Goal: Task Accomplishment & Management: Manage account settings

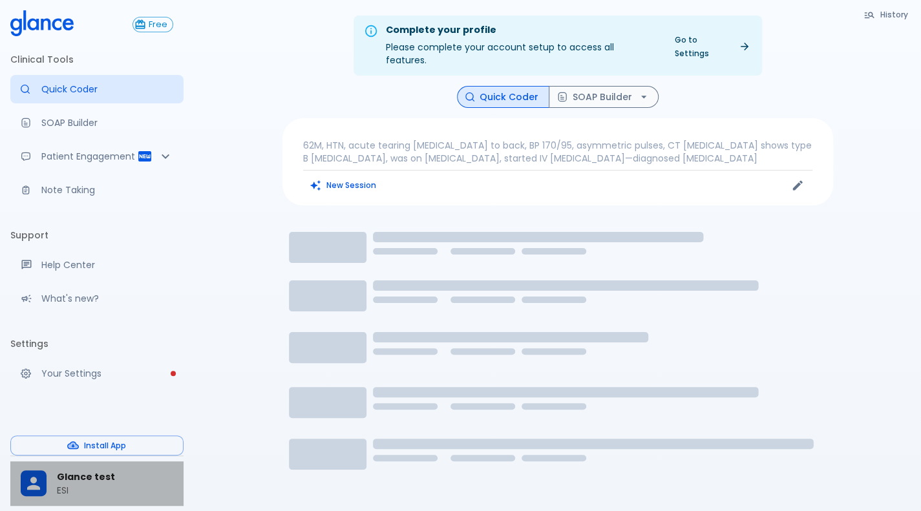
click at [110, 480] on span "Glance test" at bounding box center [115, 478] width 116 height 14
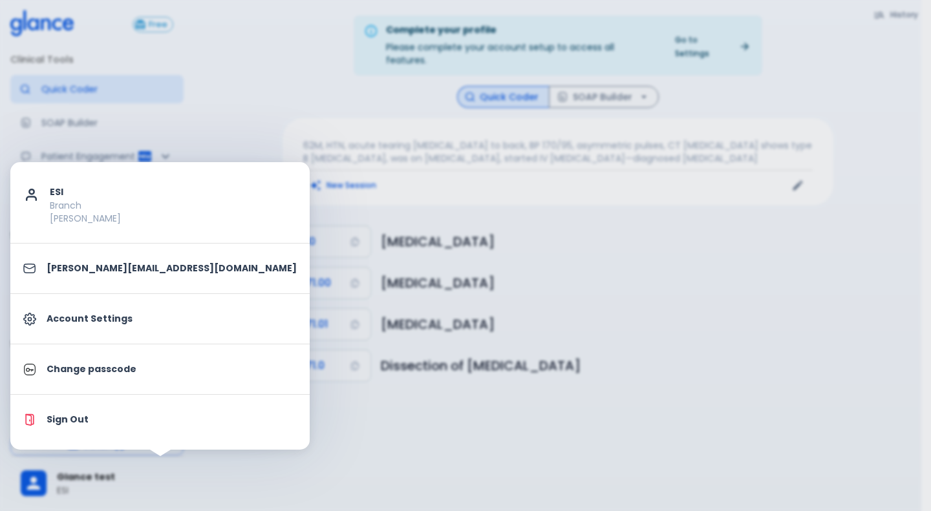
click at [381, 314] on div at bounding box center [465, 255] width 931 height 511
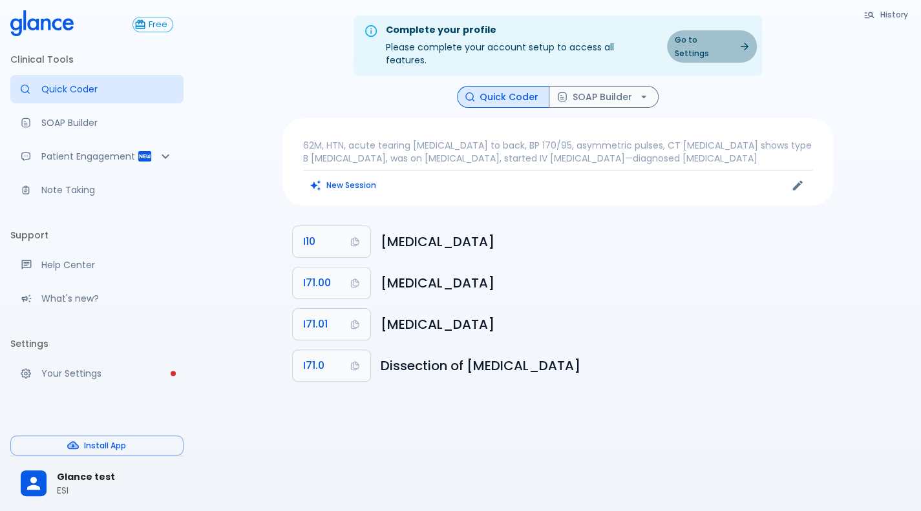
click at [729, 42] on link "Go to Settings" at bounding box center [712, 46] width 90 height 32
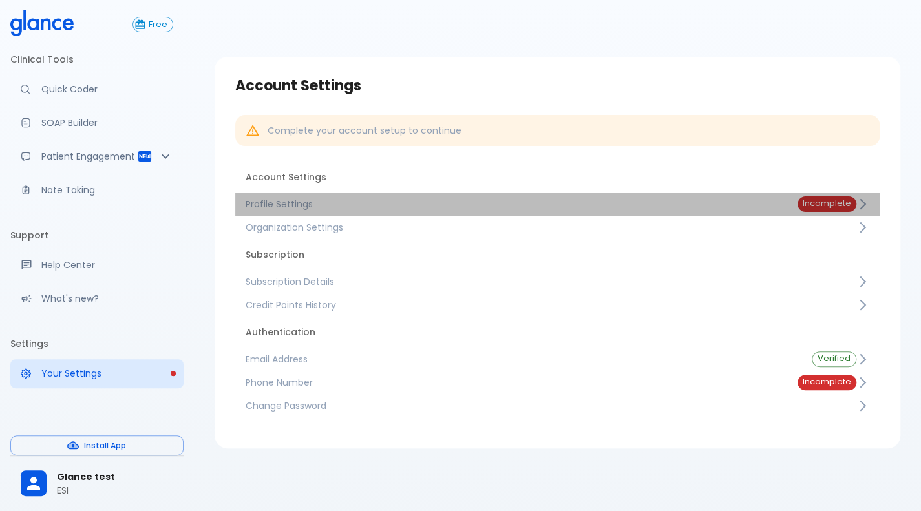
click at [728, 206] on span "Profile Settings" at bounding box center [511, 204] width 531 height 13
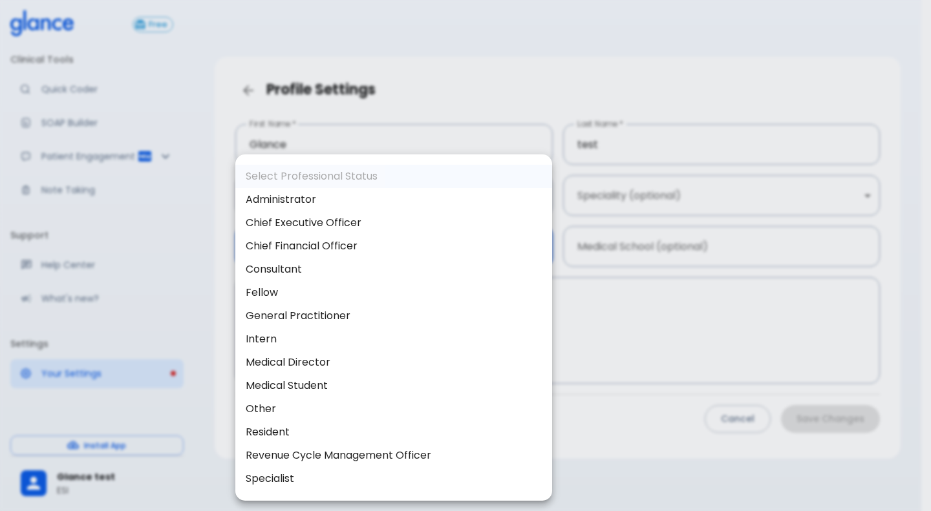
click at [401, 255] on body "↧ pull to refresh ↧ Free Clinical Tools Quick Coder SOAP Builder Patient Engage…" at bounding box center [465, 271] width 931 height 542
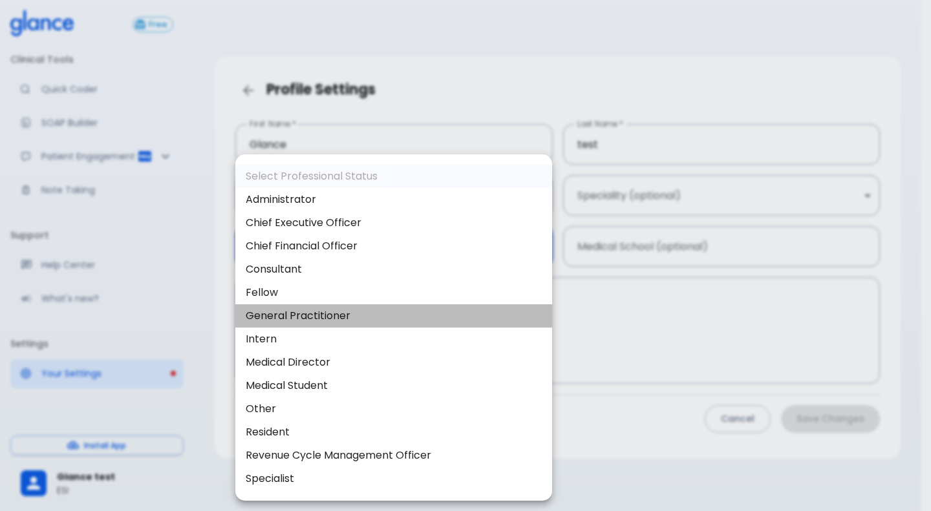
click at [377, 325] on li "General Practitioner" at bounding box center [393, 316] width 317 height 23
type input "general_practitioner"
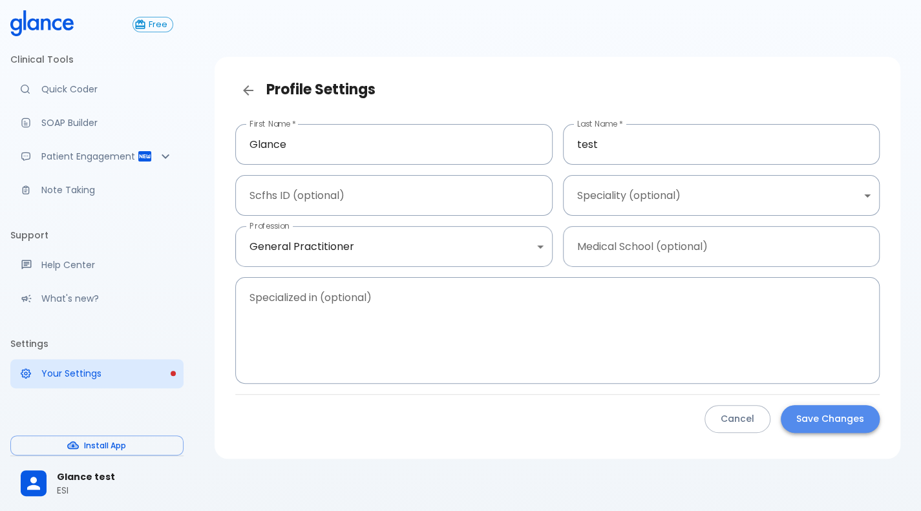
click at [802, 411] on button "Save Changes" at bounding box center [830, 419] width 99 height 28
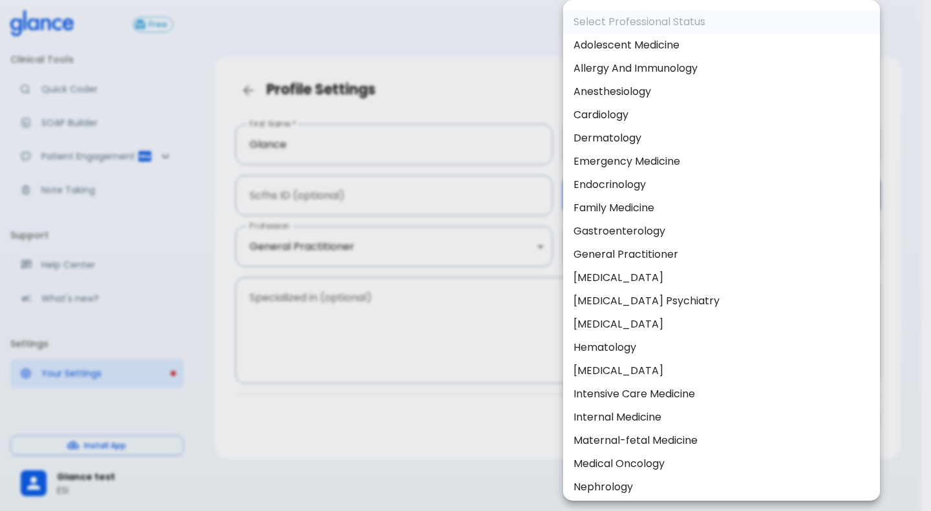
click at [661, 199] on body "↧ pull to refresh ↧ Free Clinical Tools Quick Coder SOAP Builder Patient Engage…" at bounding box center [465, 271] width 931 height 542
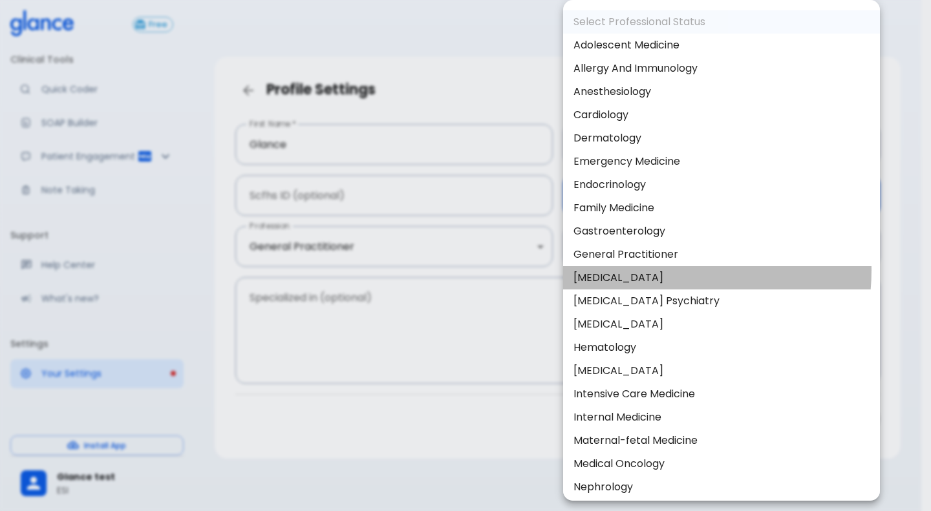
click at [643, 270] on li "General Surgery" at bounding box center [721, 277] width 317 height 23
type input "General surgery"
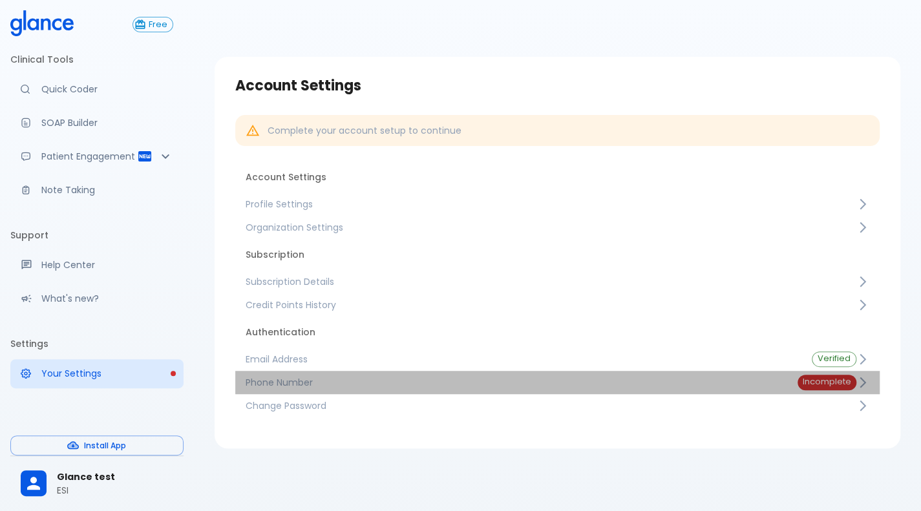
click at [761, 378] on span "Phone Number" at bounding box center [511, 382] width 531 height 13
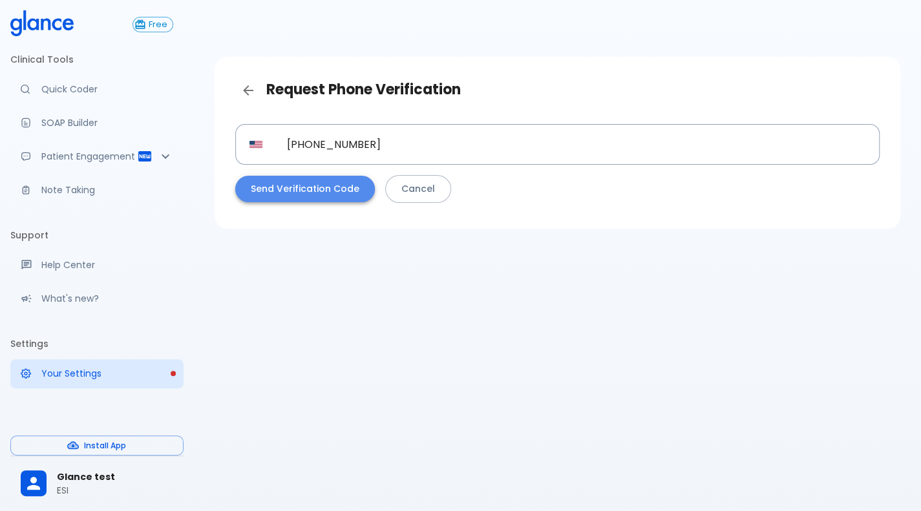
click at [317, 191] on button "Send Verification Code" at bounding box center [305, 189] width 140 height 27
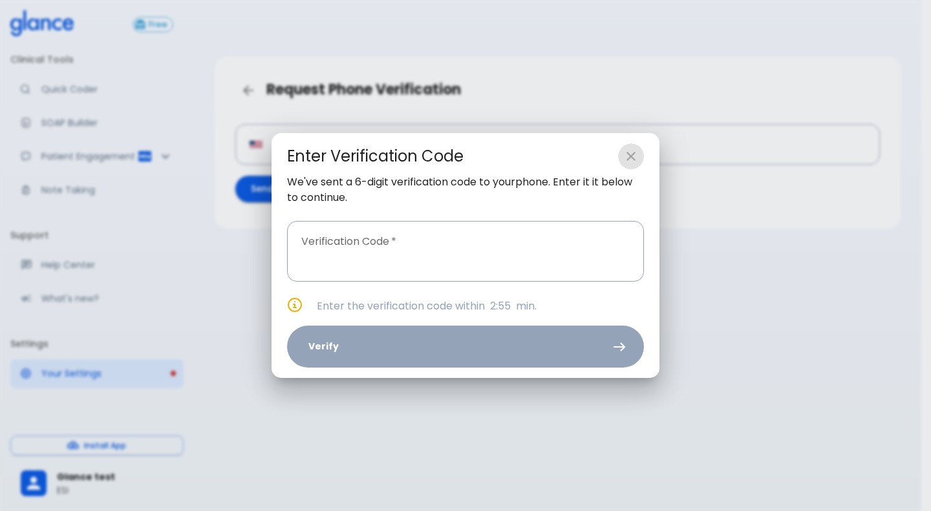
click at [637, 164] on button "close" at bounding box center [631, 157] width 26 height 26
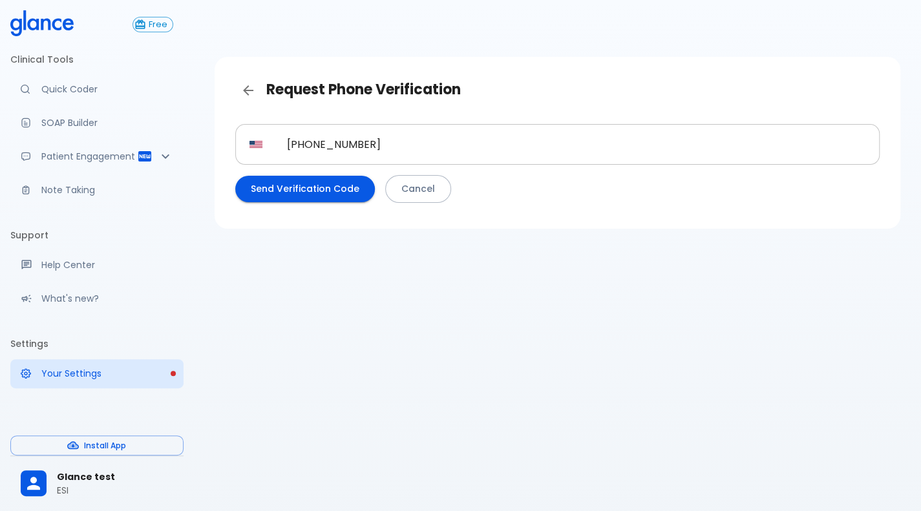
click at [383, 144] on input "[PHONE_NUMBER]" at bounding box center [576, 144] width 607 height 41
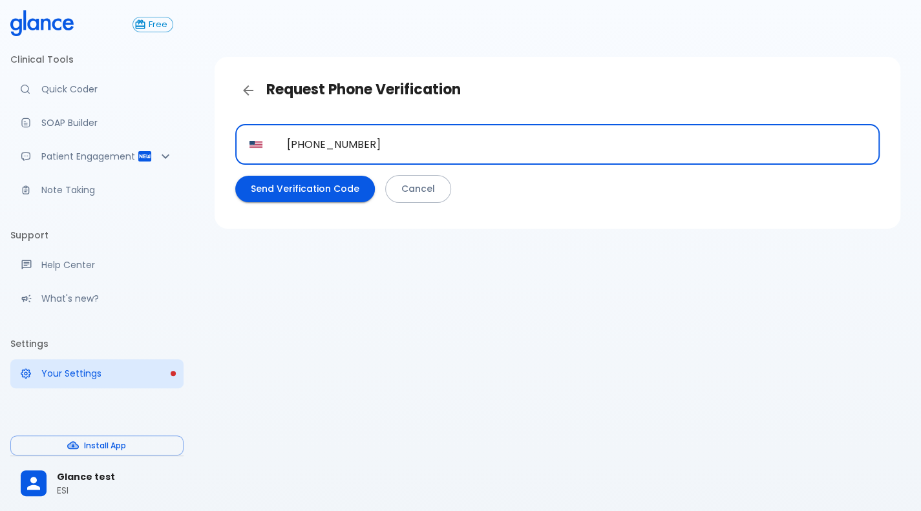
click at [383, 144] on input "[PHONE_NUMBER]" at bounding box center [576, 144] width 607 height 41
paste input "313 889 7766"
type input "+1 313 889 7766"
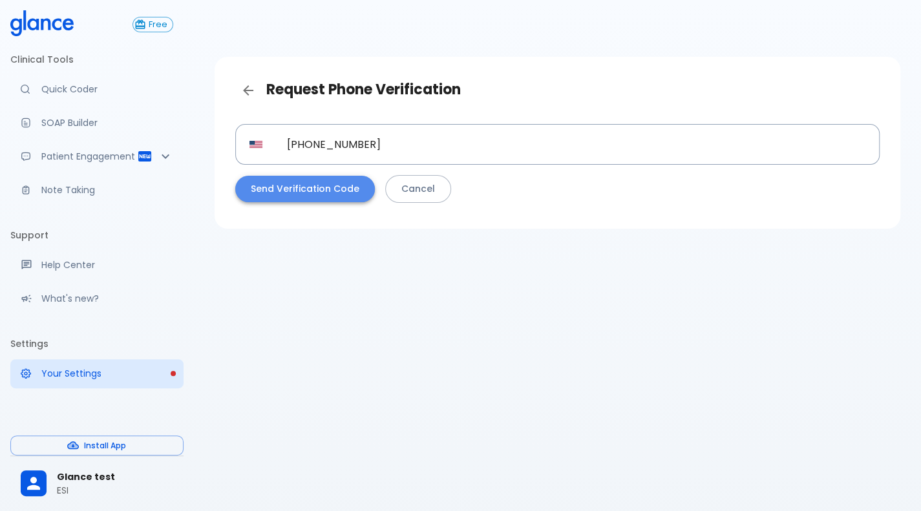
click at [329, 184] on button "Send Verification Code" at bounding box center [305, 189] width 140 height 27
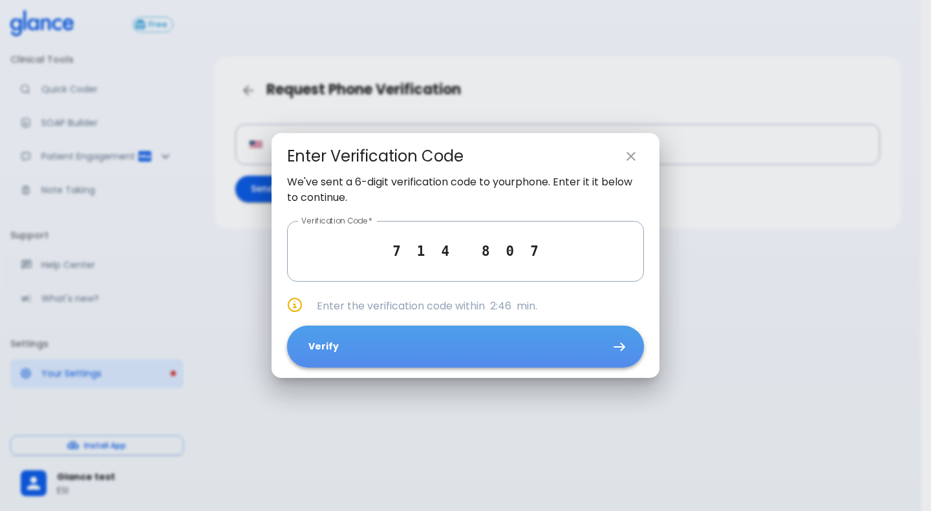
click at [546, 360] on button "Verify" at bounding box center [465, 347] width 357 height 42
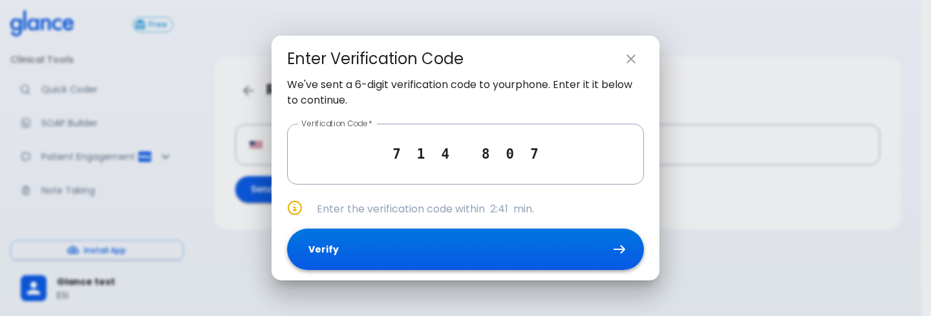
click at [489, 257] on button "Verify" at bounding box center [465, 249] width 357 height 42
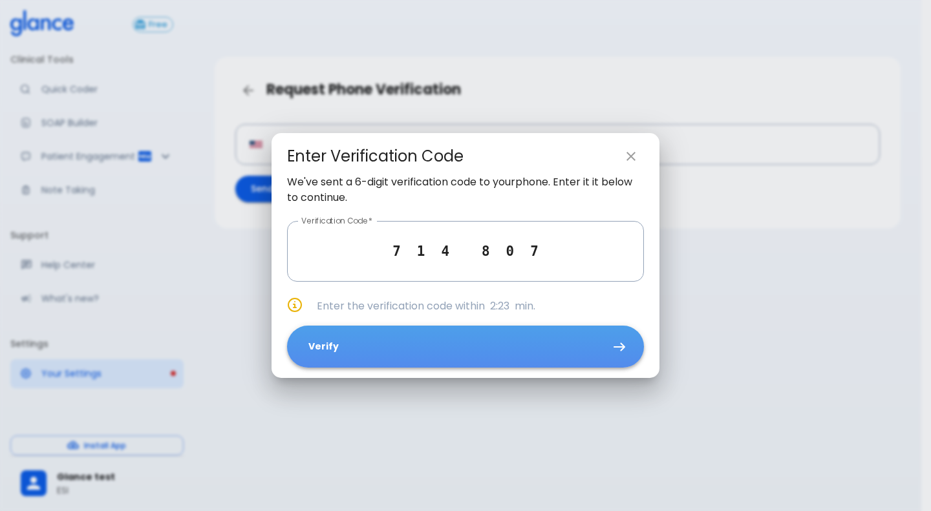
click at [504, 367] on button "Verify" at bounding box center [465, 347] width 357 height 42
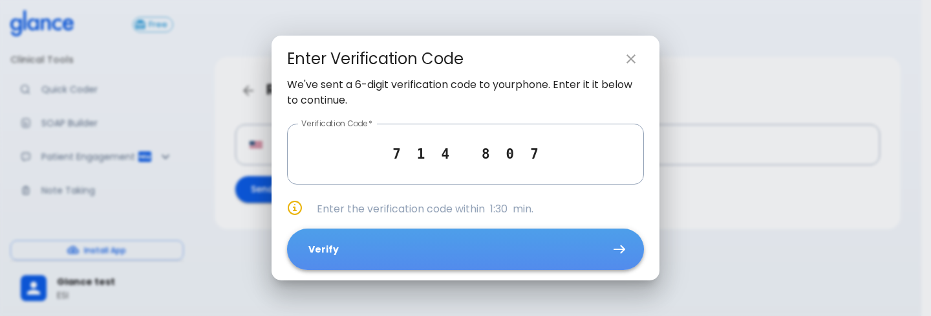
click at [485, 249] on button "Verify" at bounding box center [465, 249] width 357 height 42
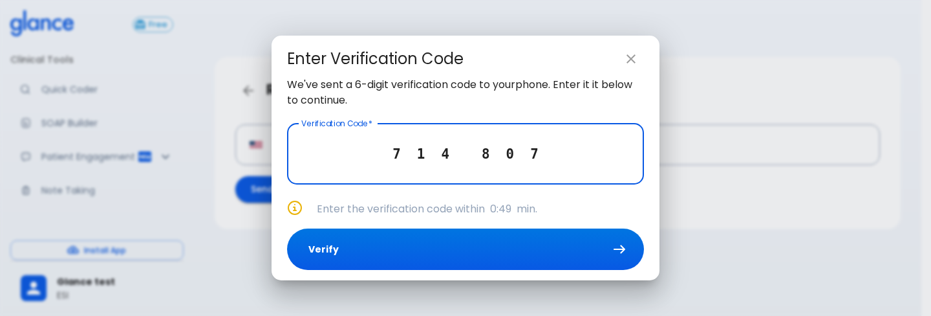
click at [590, 130] on input "7 1 4 8 0 7" at bounding box center [465, 153] width 357 height 61
type input "3 8 8 7 0 2"
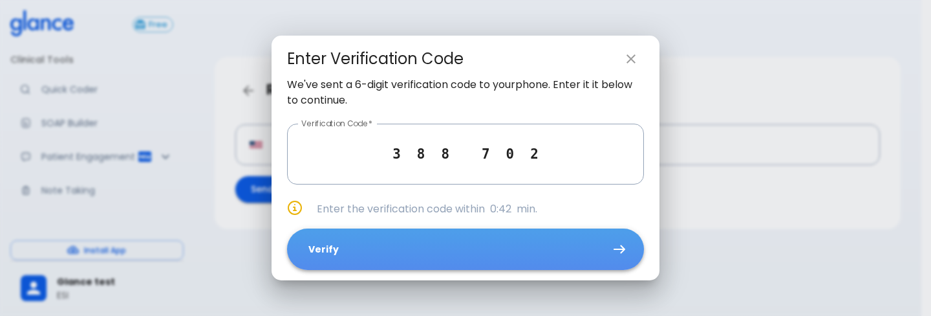
click at [524, 244] on button "Verify" at bounding box center [465, 249] width 357 height 42
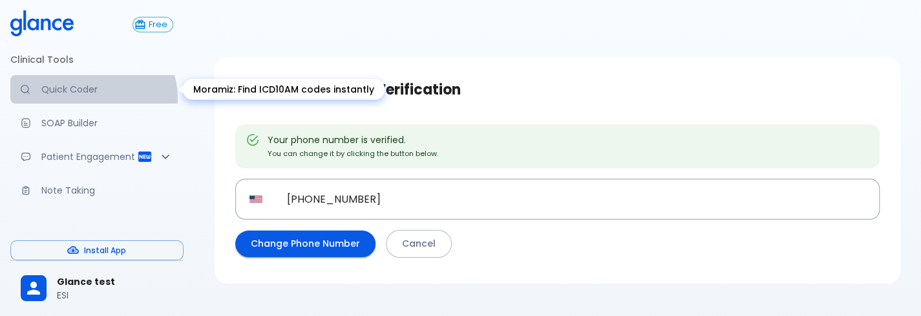
click at [86, 99] on link "Quick Coder" at bounding box center [96, 89] width 173 height 28
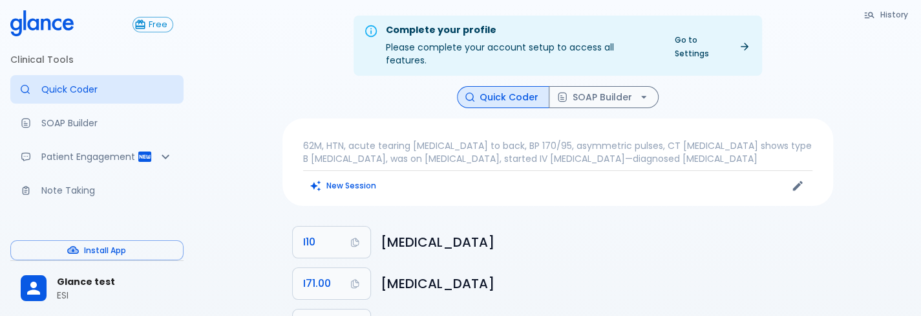
drag, startPoint x: 356, startPoint y: 184, endPoint x: 365, endPoint y: 175, distance: 12.4
click at [365, 175] on div "62M, HTN, acute tearing chest pain to back, BP 170/95, asymmetric pulses, CT an…" at bounding box center [558, 161] width 551 height 87
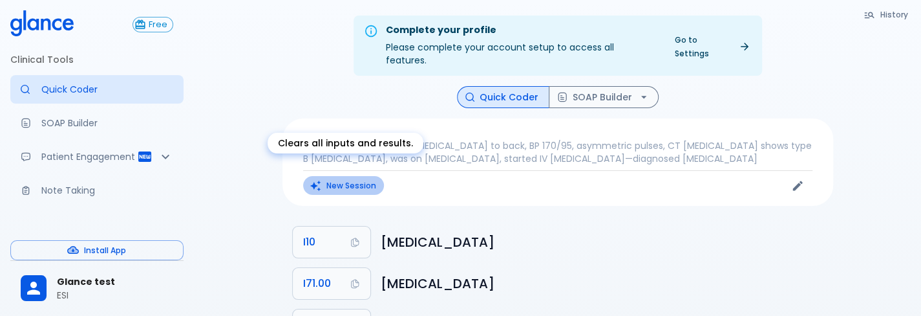
click at [365, 176] on button "New Session" at bounding box center [343, 185] width 81 height 19
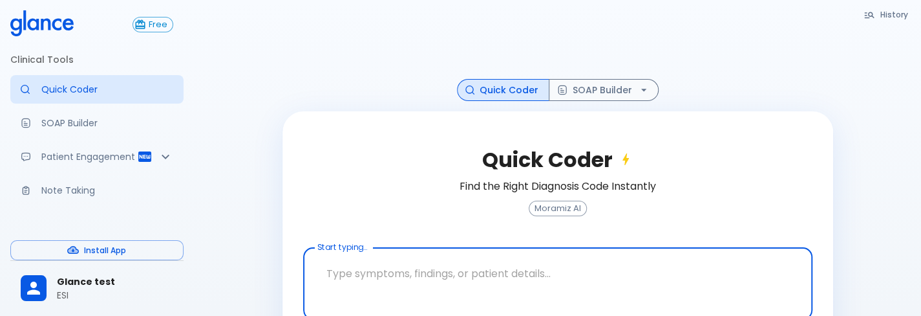
scroll to position [53, 0]
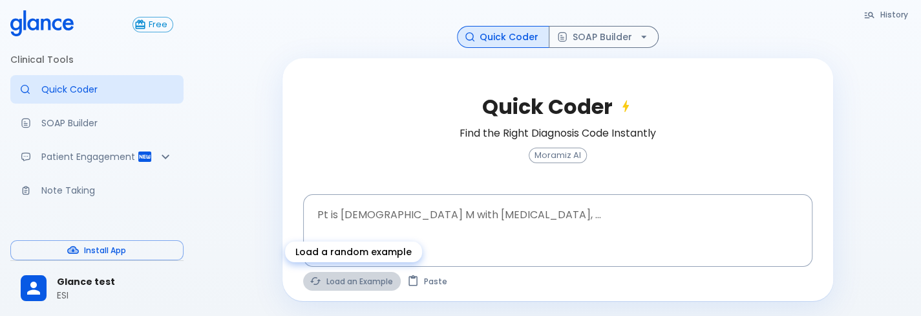
click at [379, 283] on button "Load an Example" at bounding box center [352, 281] width 98 height 19
type textarea "45F with DM2, right [MEDICAL_DATA], fever, WBC 14K, ESR 80, wound purulent, XR …"
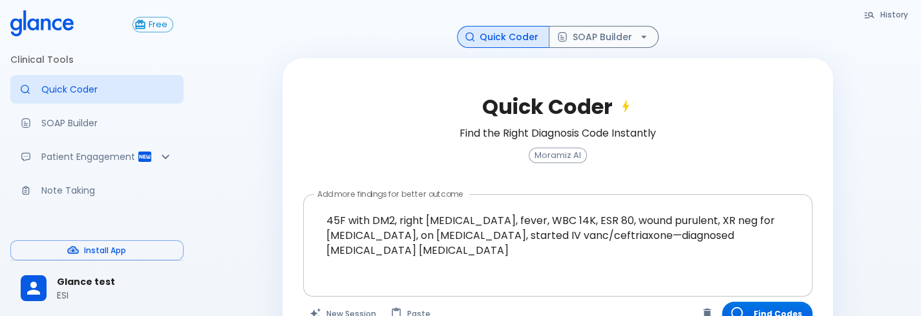
scroll to position [88, 0]
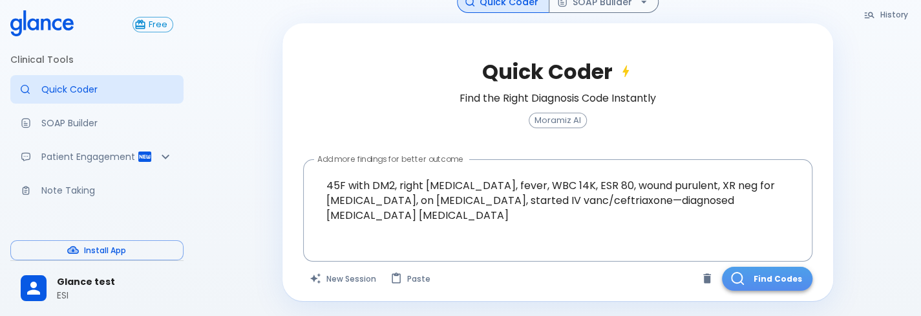
click at [773, 285] on button "Find Codes" at bounding box center [767, 278] width 91 height 24
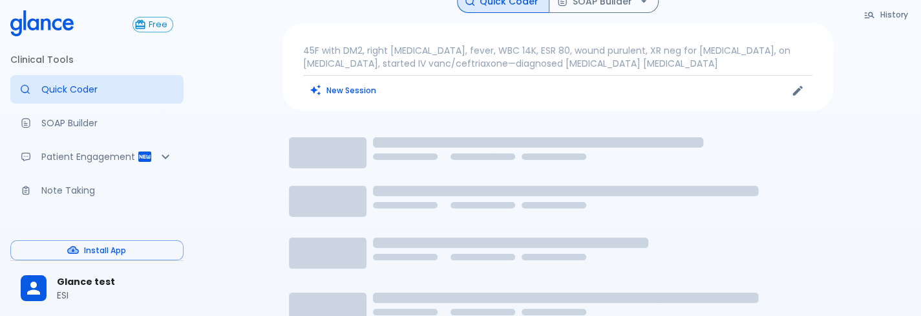
scroll to position [25, 0]
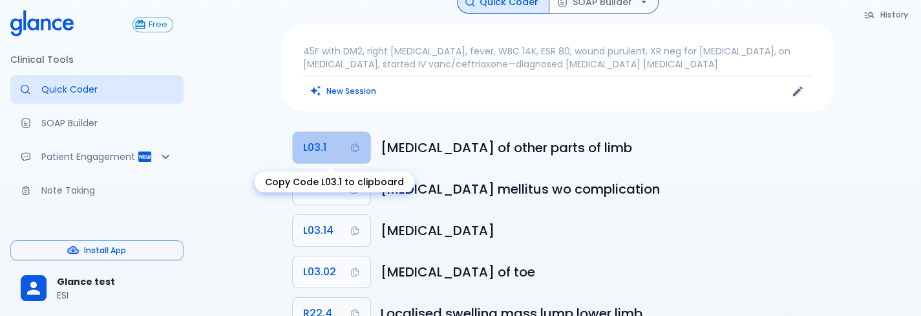
click at [326, 147] on button "L03.1" at bounding box center [332, 147] width 78 height 31
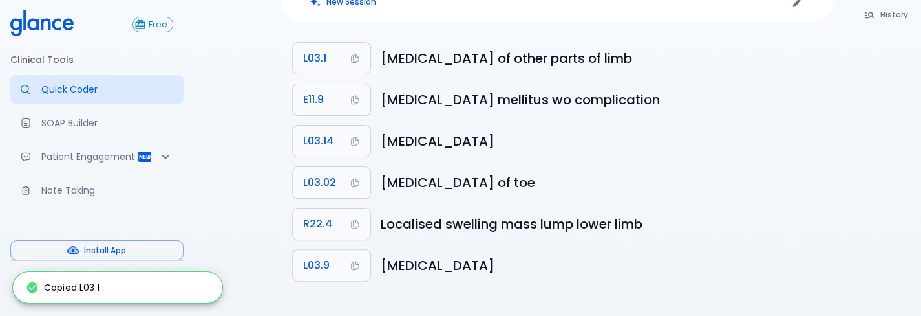
scroll to position [0, 0]
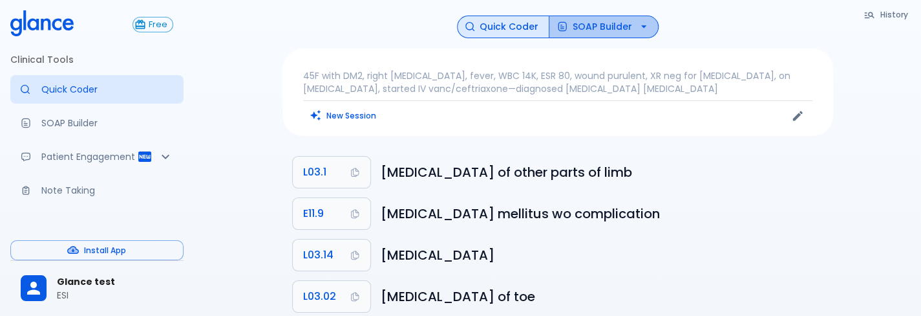
click at [603, 20] on button "SOAP Builder" at bounding box center [604, 27] width 110 height 23
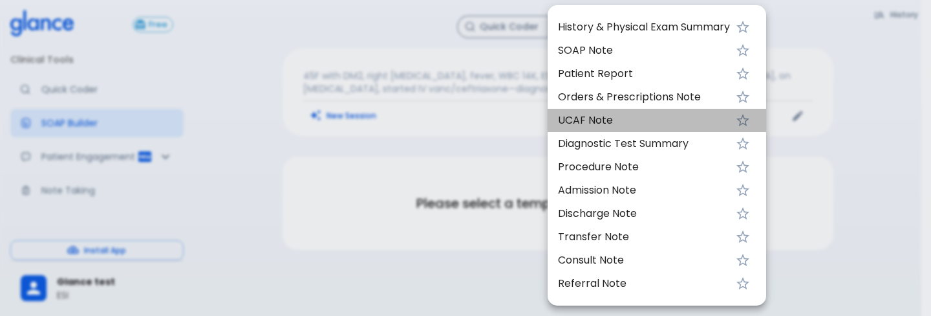
click at [588, 114] on span "UCAF Note" at bounding box center [644, 120] width 172 height 16
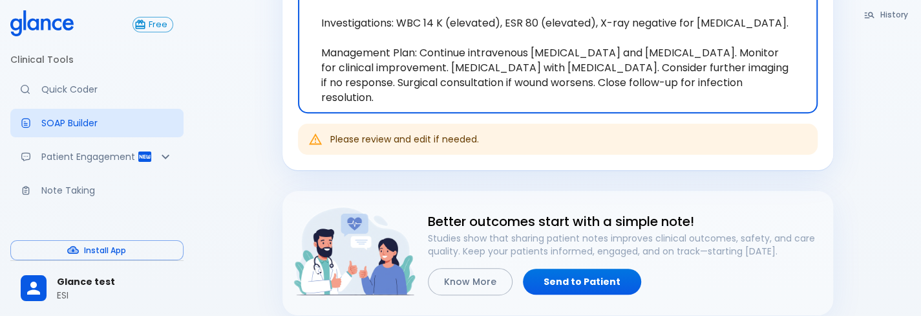
scroll to position [526, 0]
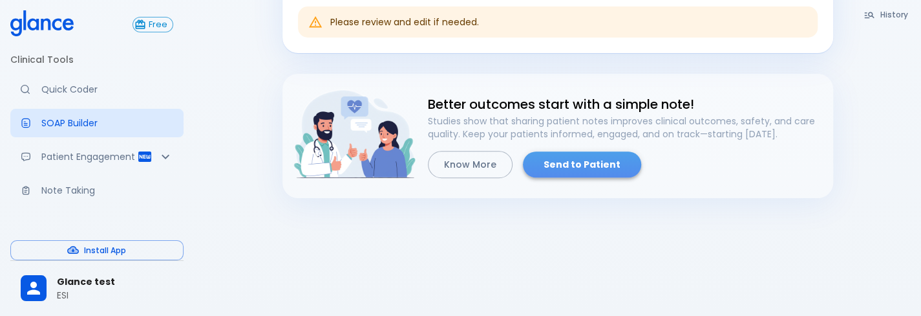
click at [584, 157] on link "Send to Patient" at bounding box center [582, 164] width 118 height 27
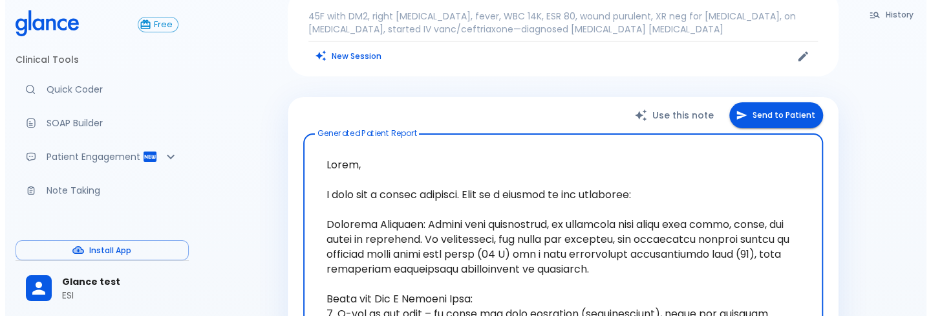
scroll to position [37, 0]
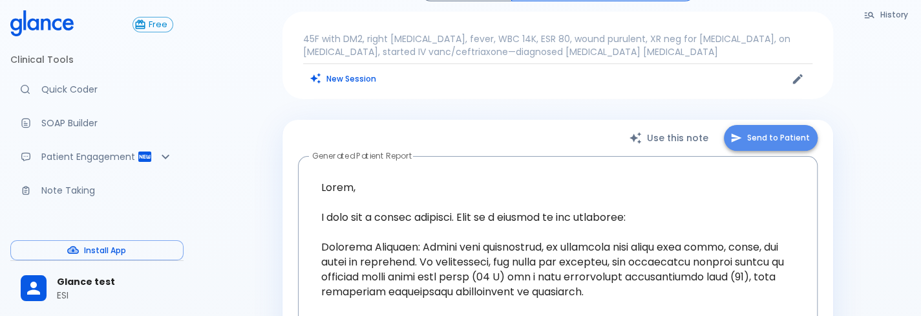
click at [760, 130] on button "Send to Patient" at bounding box center [771, 138] width 94 height 27
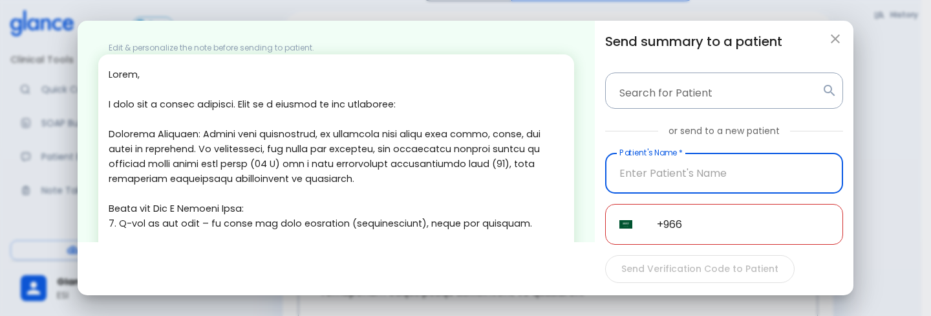
click at [716, 171] on input "text" at bounding box center [724, 173] width 238 height 41
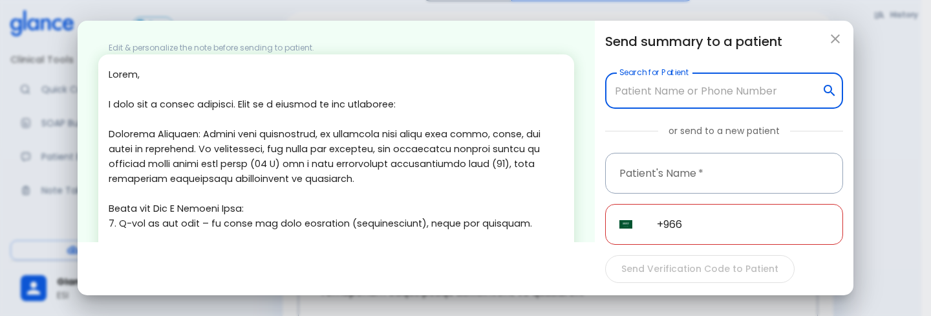
click at [725, 87] on input "Search for Patient" at bounding box center [714, 90] width 206 height 25
type input "deep"
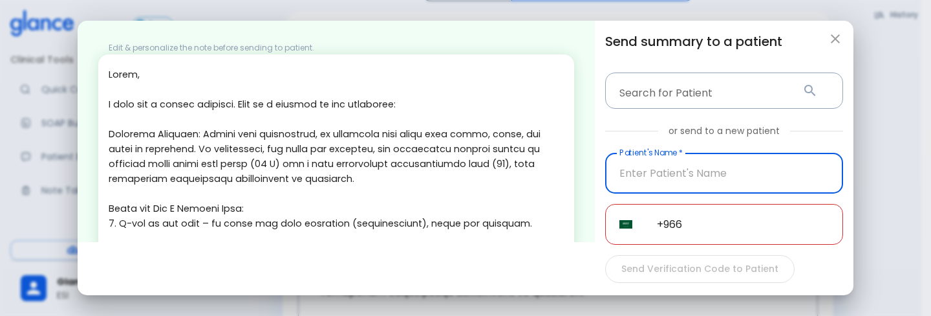
click at [639, 179] on input "text" at bounding box center [724, 173] width 238 height 41
type input "Deepa"
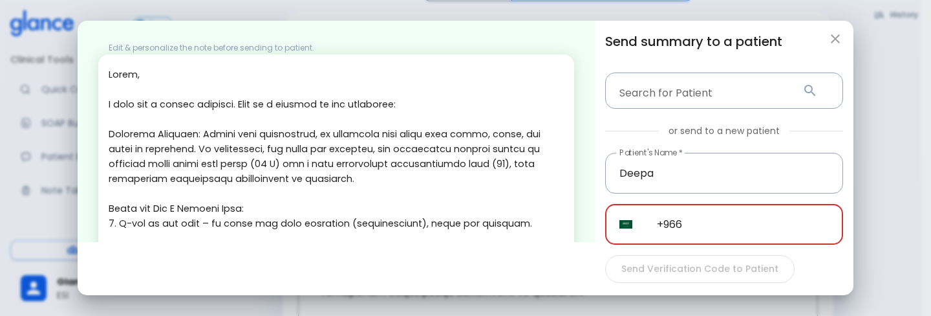
click at [693, 231] on input "+966" at bounding box center [743, 224] width 200 height 41
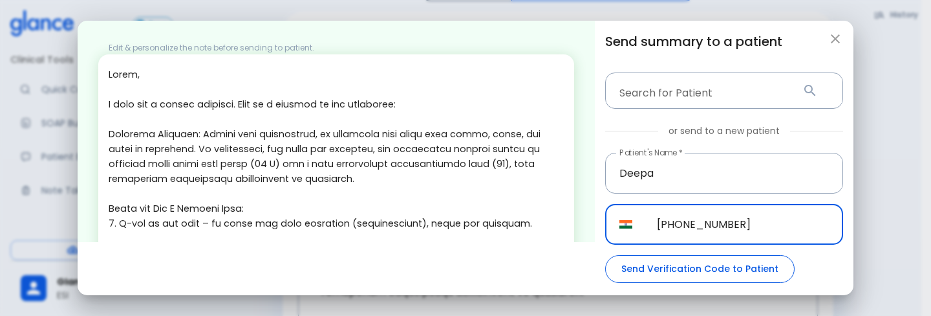
type input "[PHONE_NUMBER]"
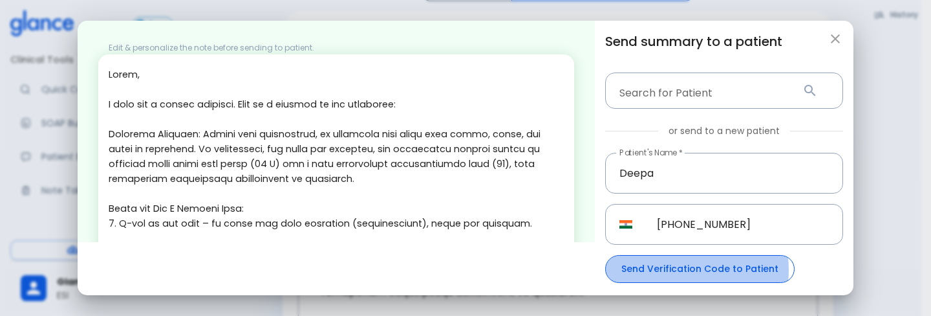
click at [665, 270] on button "Send Verification Code to Patient" at bounding box center [699, 269] width 189 height 28
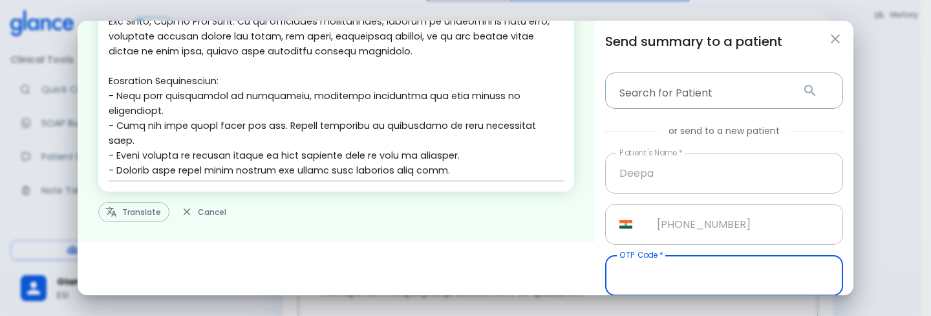
scroll to position [123, 0]
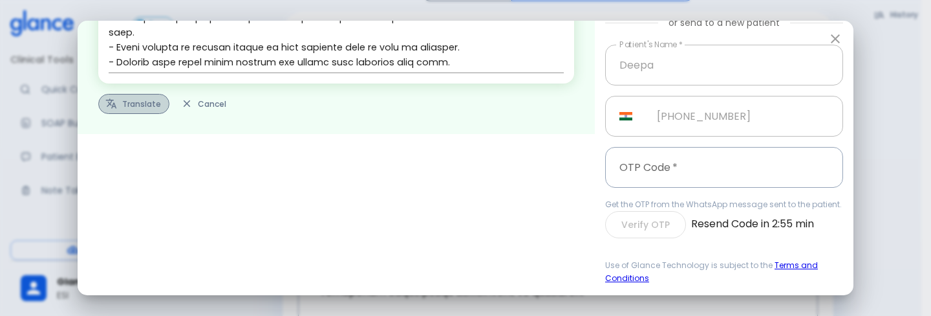
click at [125, 94] on button "Translate" at bounding box center [133, 104] width 71 height 20
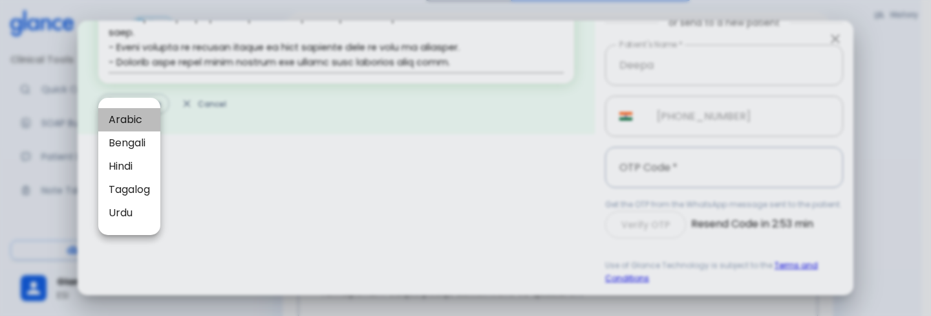
click at [120, 121] on span "Arabic" at bounding box center [129, 120] width 41 height 16
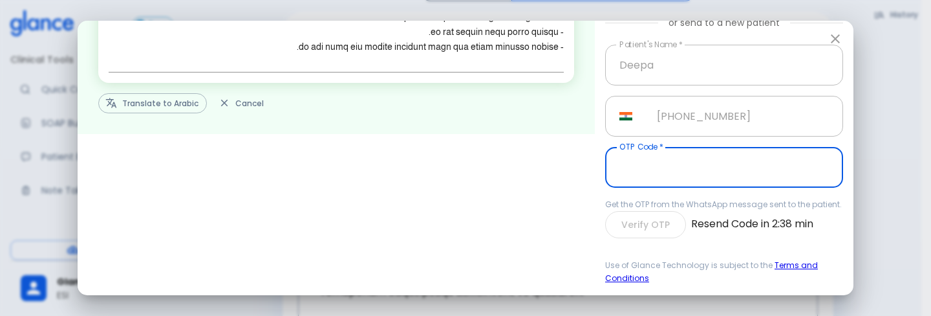
click at [680, 147] on input "text" at bounding box center [724, 167] width 238 height 41
click at [700, 147] on input "text" at bounding box center [724, 167] width 238 height 41
type input "215494"
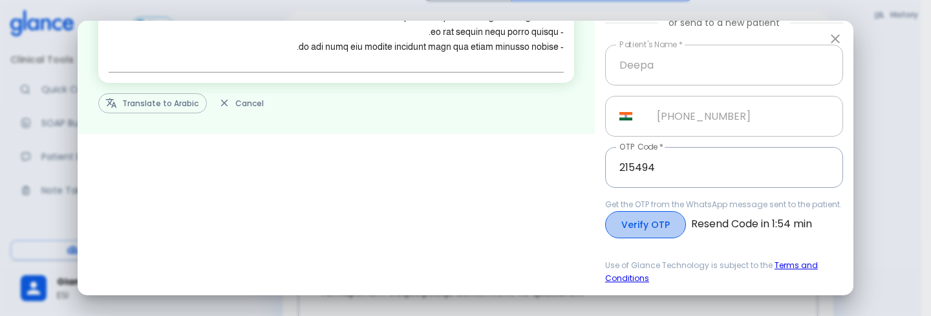
click at [665, 216] on button "Verify OTP" at bounding box center [645, 225] width 81 height 28
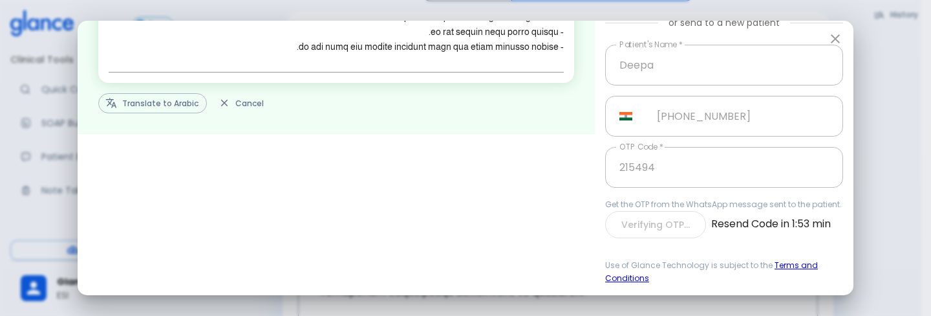
scroll to position [94, 0]
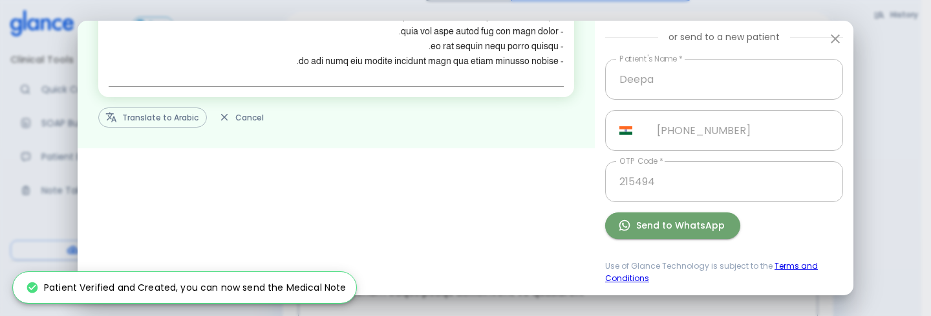
click at [665, 216] on button "Send to WhatsApp" at bounding box center [672, 225] width 135 height 27
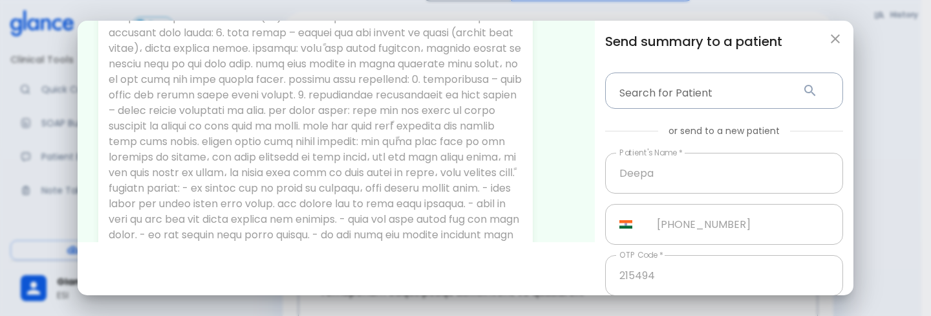
scroll to position [94, 0]
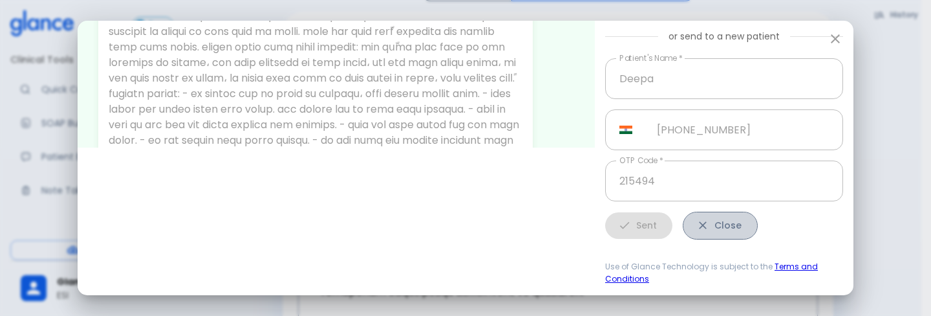
click at [716, 220] on button "Close" at bounding box center [720, 225] width 75 height 28
type input "+966"
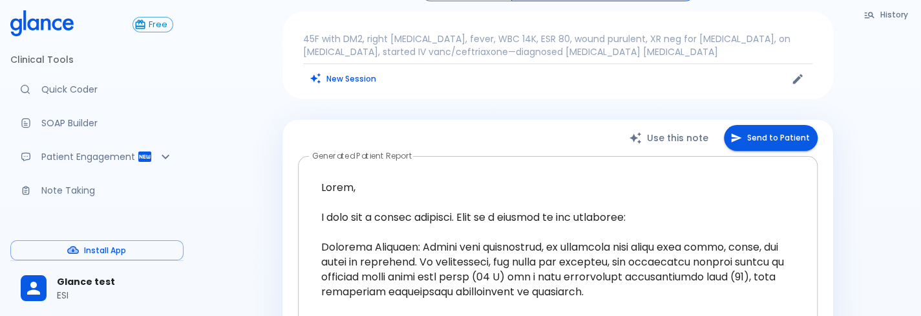
scroll to position [0, 0]
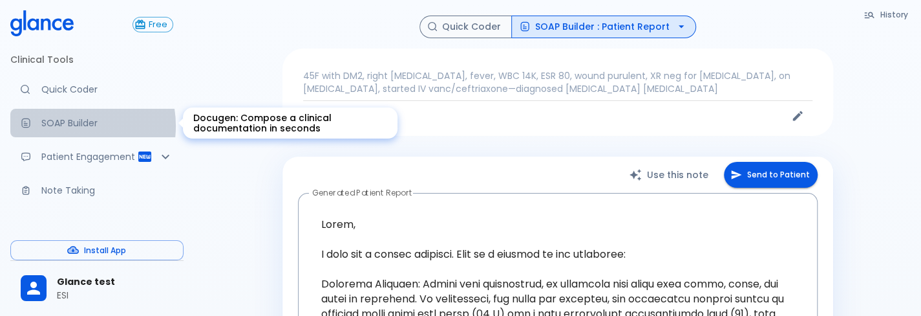
click at [68, 125] on p "SOAP Builder" at bounding box center [107, 122] width 132 height 13
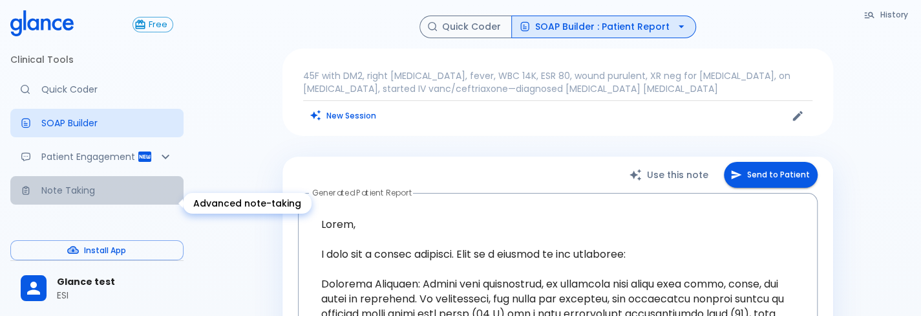
click at [138, 204] on link "Note Taking" at bounding box center [96, 190] width 173 height 28
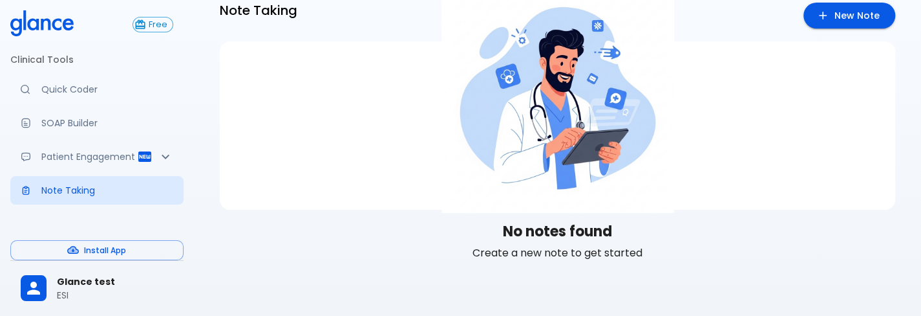
scroll to position [30, 0]
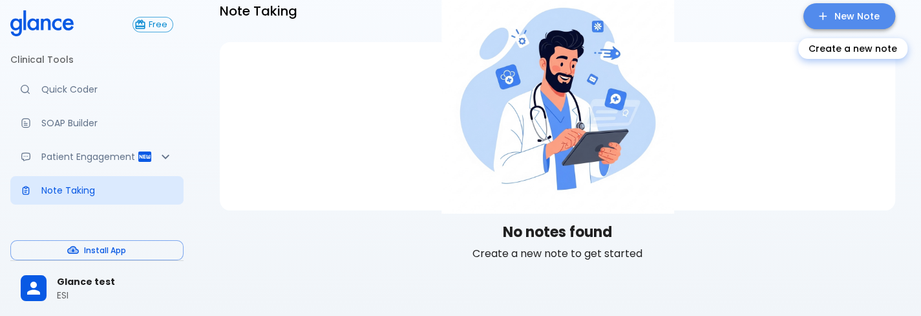
click at [835, 16] on link "New Note" at bounding box center [850, 16] width 92 height 27
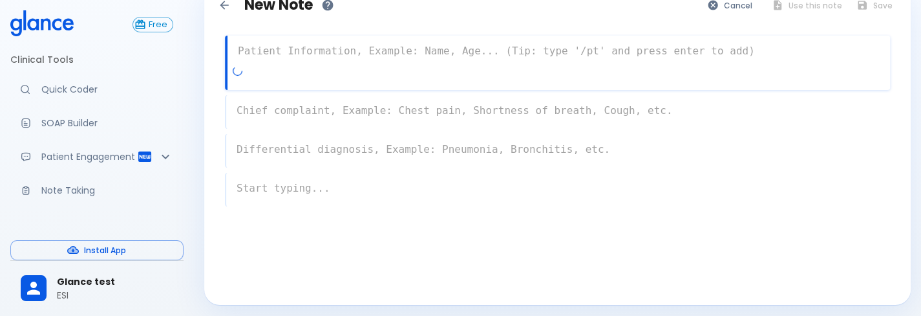
click at [350, 54] on textarea at bounding box center [559, 51] width 663 height 26
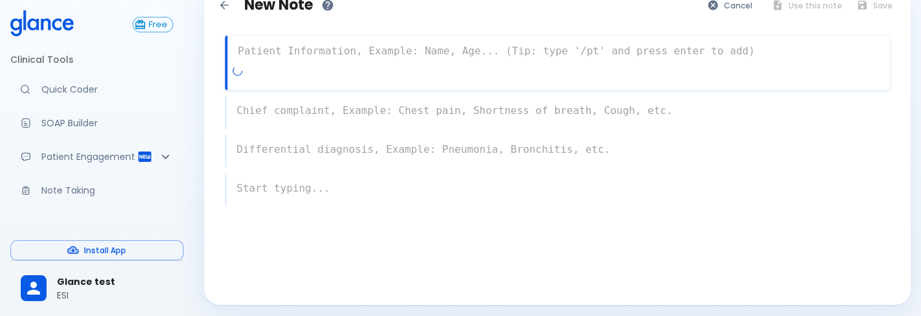
click at [350, 54] on textarea at bounding box center [559, 51] width 663 height 26
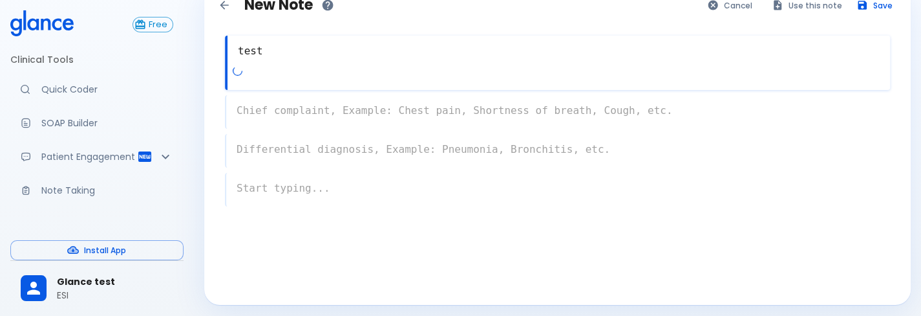
type textarea "test"
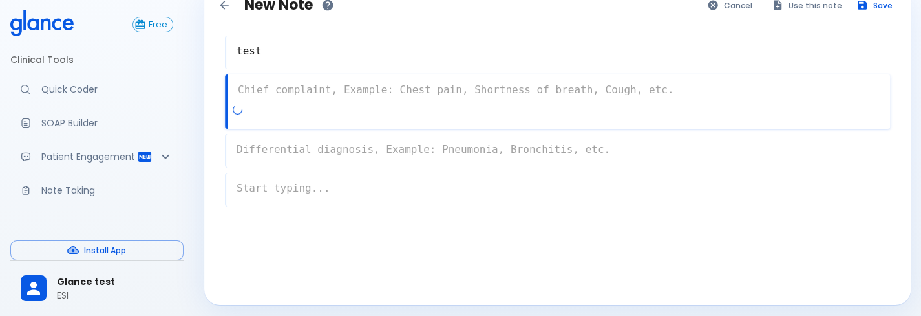
click at [354, 112] on div "x" at bounding box center [557, 101] width 665 height 54
type textarea "cough"
click at [339, 163] on div "x" at bounding box center [557, 151] width 665 height 34
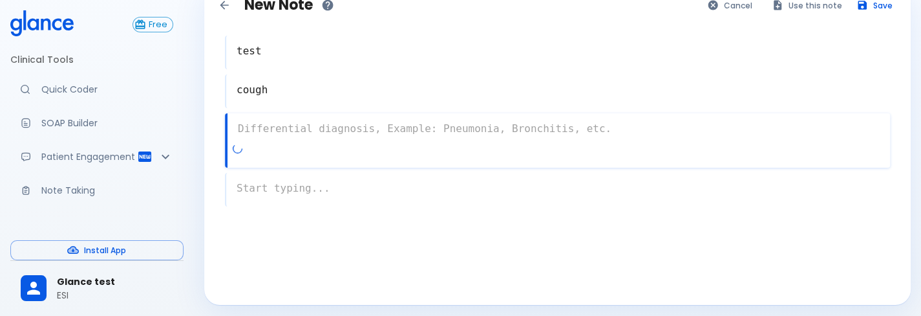
click at [339, 163] on div at bounding box center [562, 153] width 658 height 23
click at [339, 163] on div at bounding box center [560, 153] width 659 height 23
click at [349, 140] on textarea at bounding box center [559, 129] width 663 height 26
type textarea "[MEDICAL_DATA]"
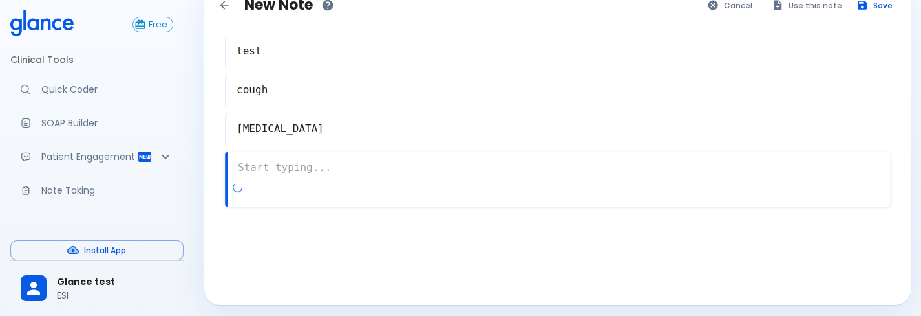
click at [349, 188] on div "x" at bounding box center [557, 179] width 665 height 54
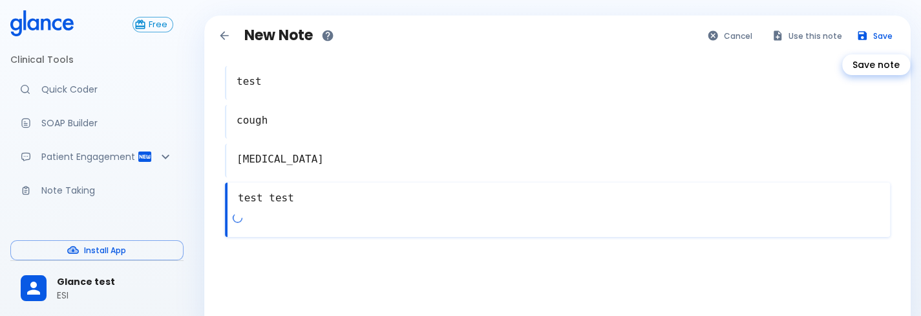
type textarea "test test"
click at [882, 39] on button "Save" at bounding box center [875, 36] width 50 height 19
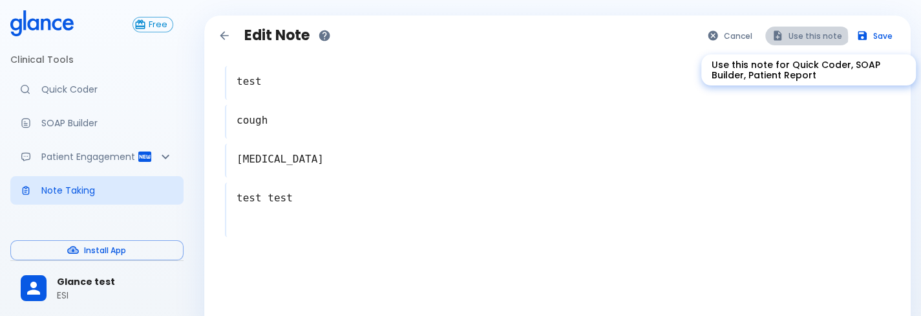
click at [803, 37] on button "Use this note" at bounding box center [807, 36] width 85 height 19
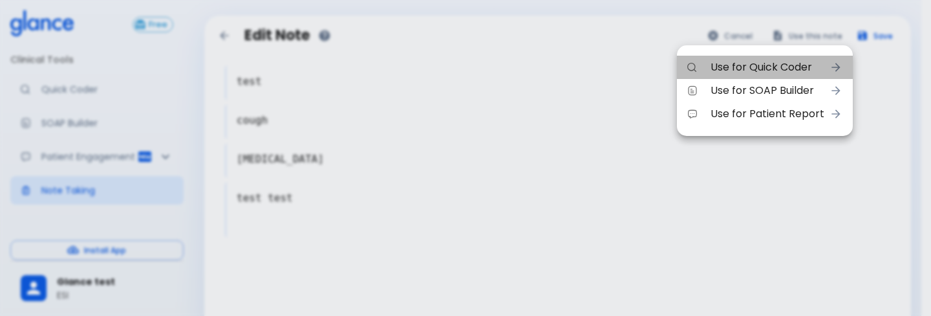
click at [795, 61] on span "Use for Quick Coder" at bounding box center [768, 67] width 114 height 16
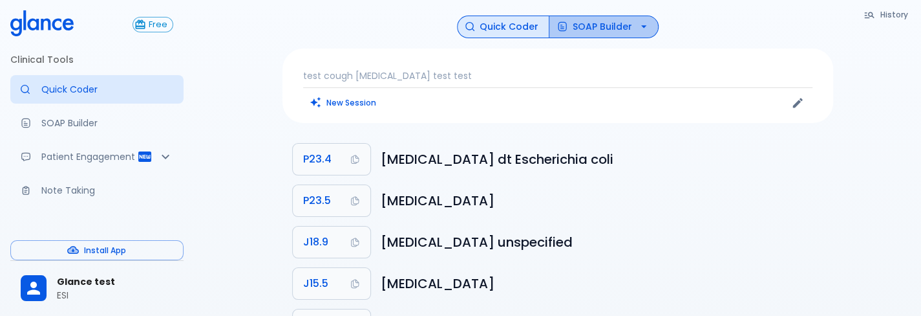
click at [591, 26] on button "SOAP Builder" at bounding box center [604, 27] width 110 height 23
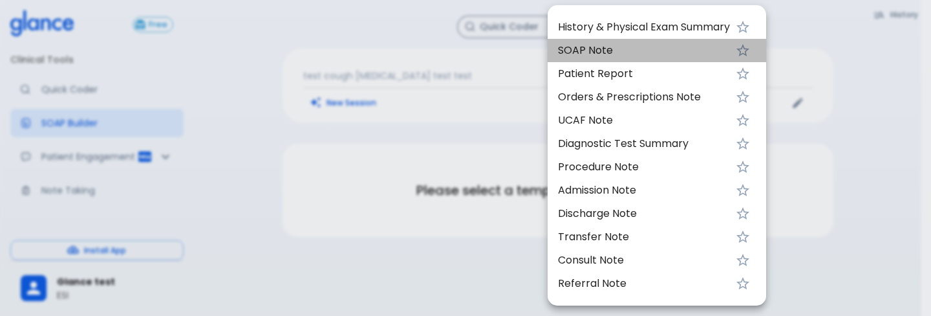
click at [610, 54] on span "SOAP Note" at bounding box center [644, 51] width 172 height 16
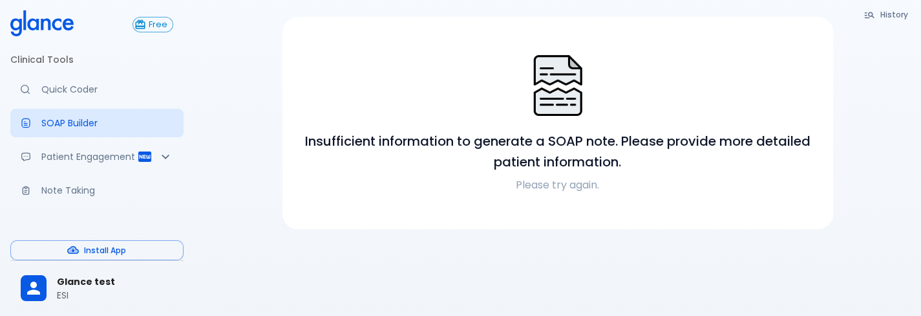
scroll to position [127, 0]
click at [72, 171] on div "Patient Engagement" at bounding box center [96, 156] width 173 height 28
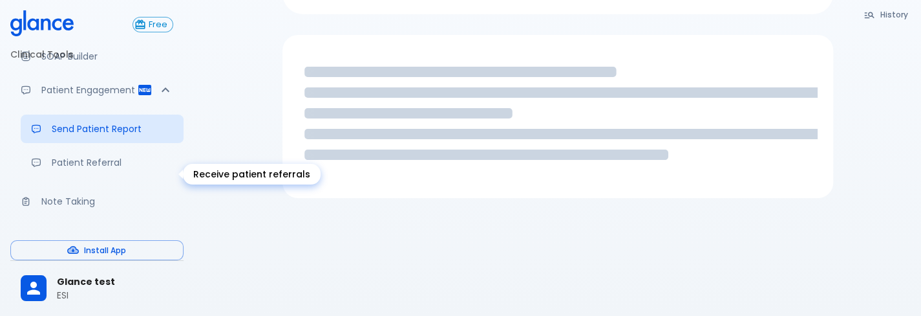
scroll to position [69, 0]
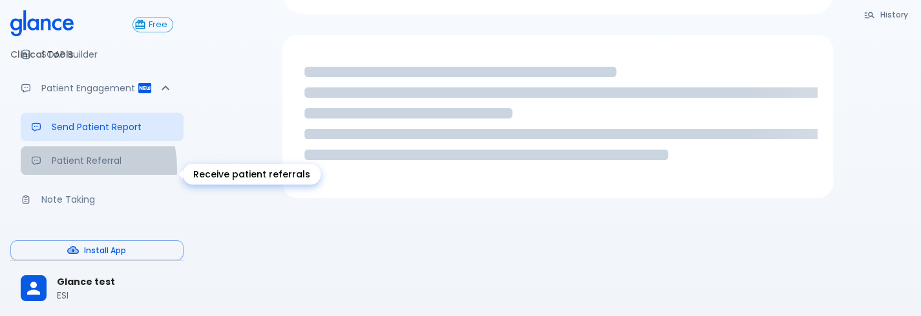
click at [72, 175] on link "Patient Referral" at bounding box center [102, 160] width 163 height 28
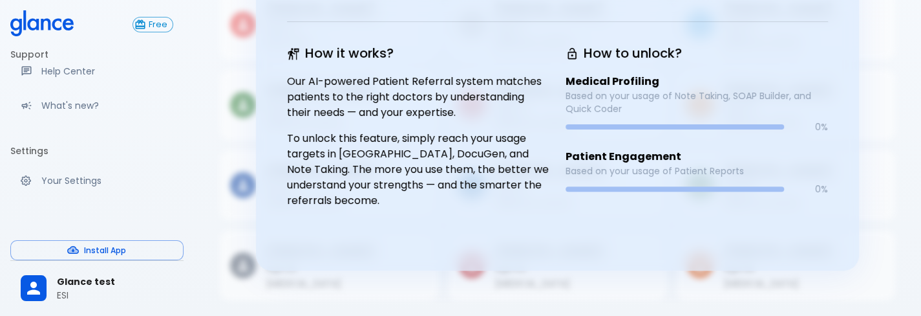
scroll to position [242, 0]
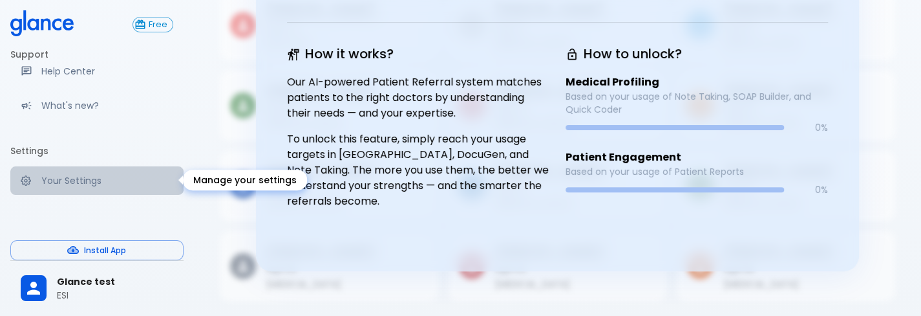
click at [115, 185] on p "Your Settings" at bounding box center [107, 180] width 132 height 13
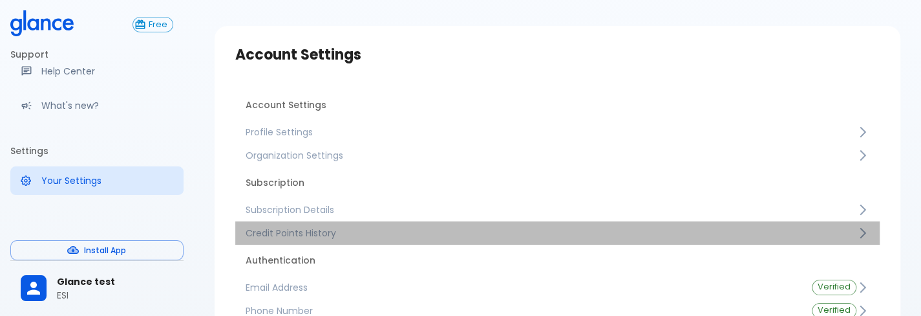
click at [276, 221] on link "Credit Points History" at bounding box center [557, 232] width 645 height 23
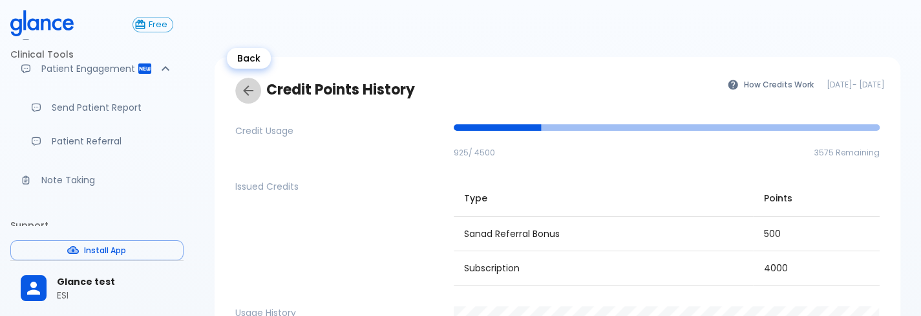
click at [244, 87] on icon "Back" at bounding box center [249, 91] width 16 height 16
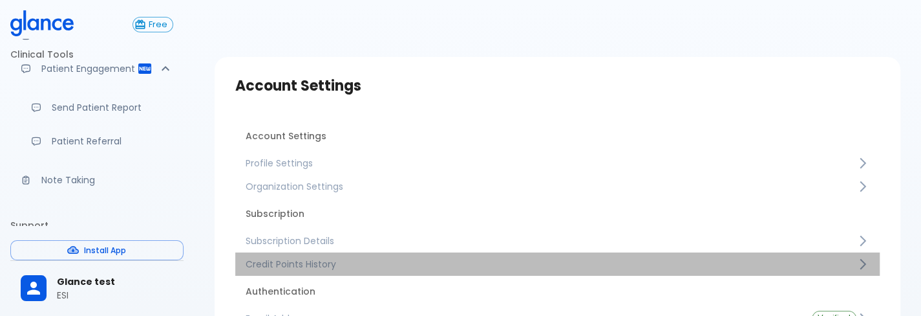
click at [314, 265] on span "Credit Points History" at bounding box center [551, 263] width 611 height 13
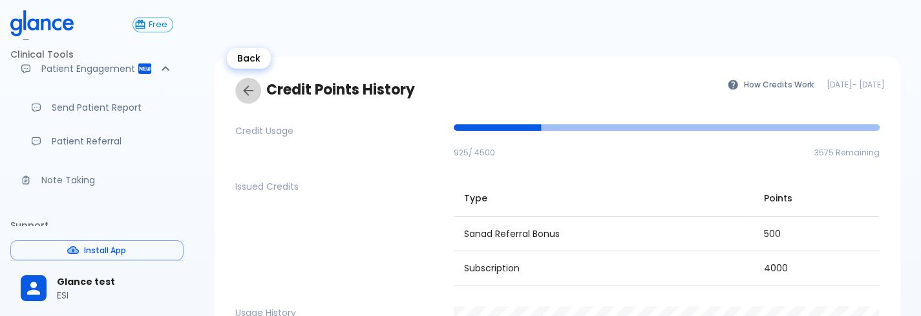
click at [246, 96] on icon "Back" at bounding box center [249, 91] width 16 height 16
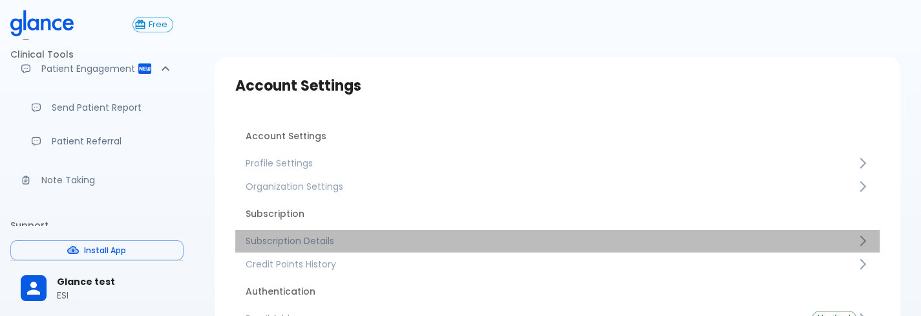
click at [316, 243] on span "Subscription Details" at bounding box center [551, 240] width 611 height 13
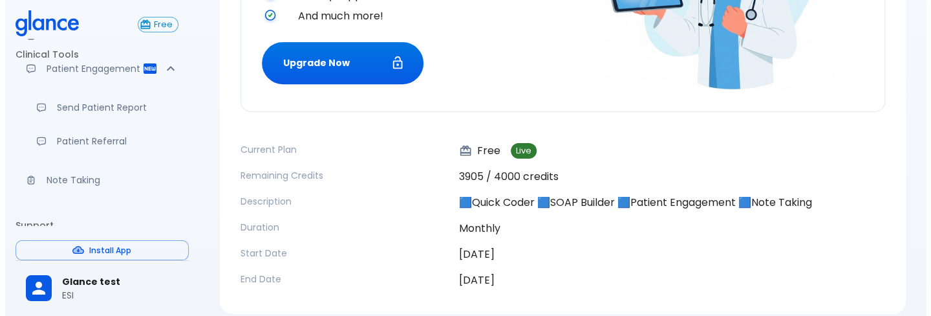
scroll to position [215, 0]
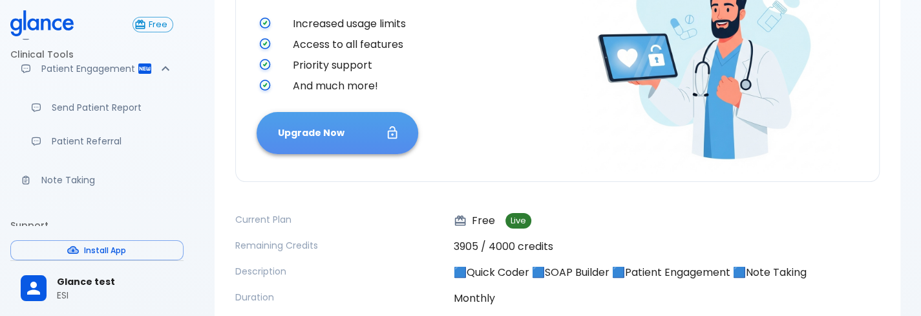
click at [363, 139] on button "Upgrade Now" at bounding box center [338, 133] width 162 height 42
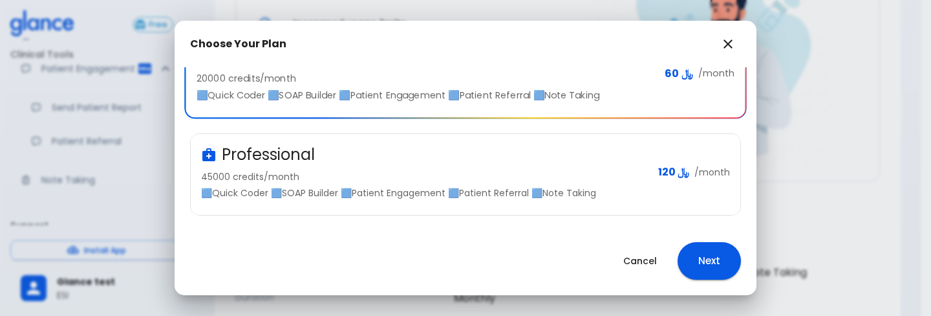
click at [533, 213] on div "Professional 45000 credits/month 🟦Quick Coder 🟦SOAP Builder 🟦Patient Engagement…" at bounding box center [466, 174] width 550 height 81
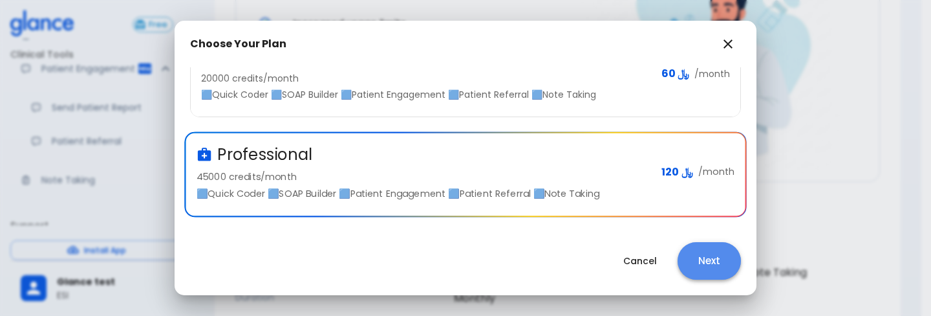
click at [702, 262] on button "Next" at bounding box center [709, 260] width 63 height 37
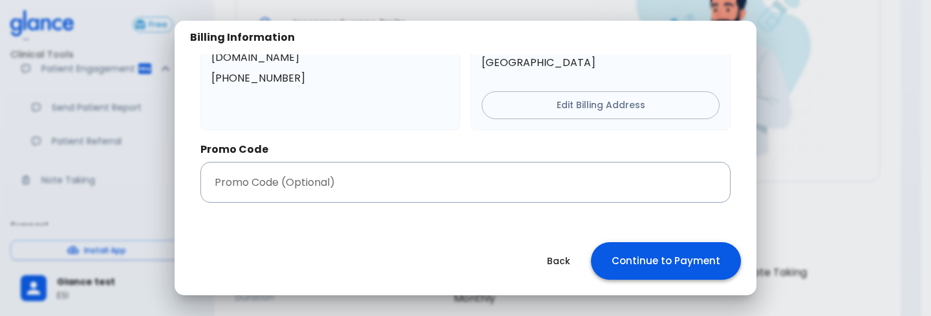
scroll to position [82, 0]
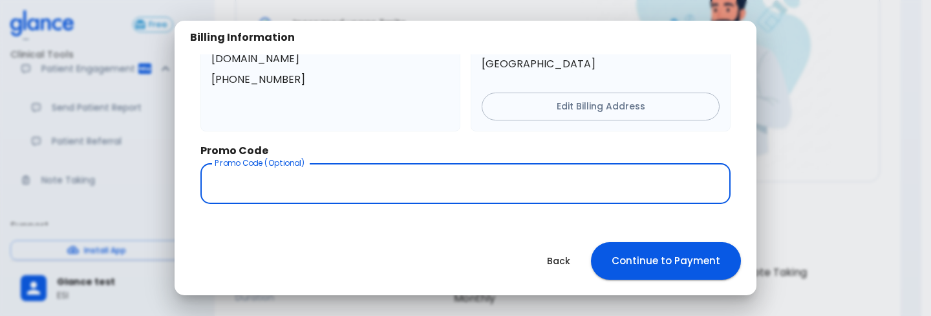
click at [636, 190] on input "text" at bounding box center [465, 183] width 530 height 41
click at [696, 279] on button "Continue to Payment" at bounding box center [666, 260] width 150 height 37
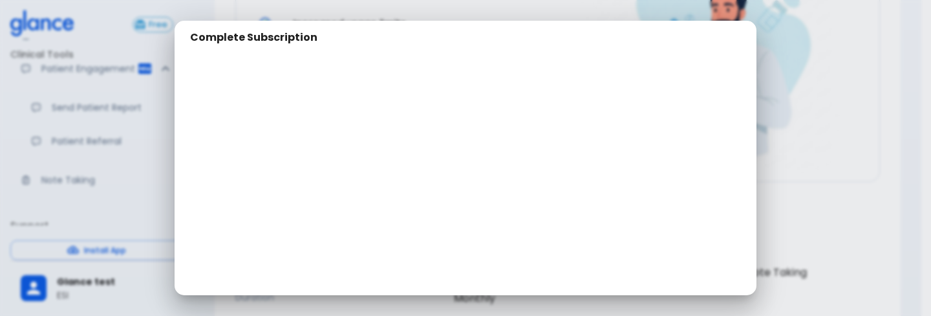
scroll to position [118, 0]
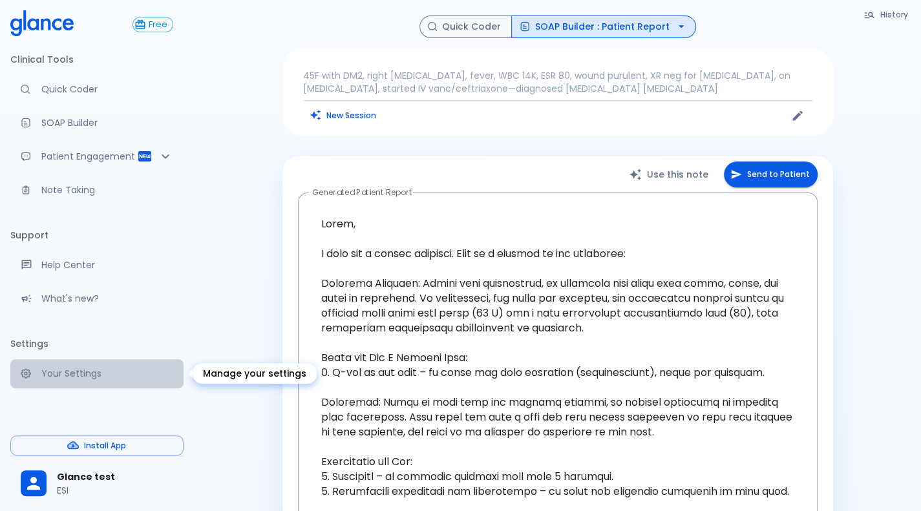
click at [124, 381] on link "Your Settings" at bounding box center [96, 373] width 173 height 28
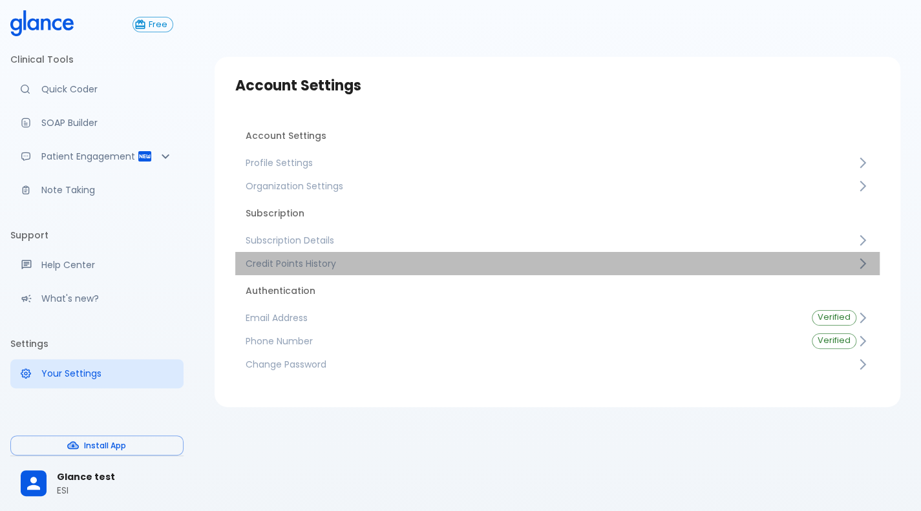
click at [297, 267] on span "Credit Points History" at bounding box center [551, 263] width 611 height 13
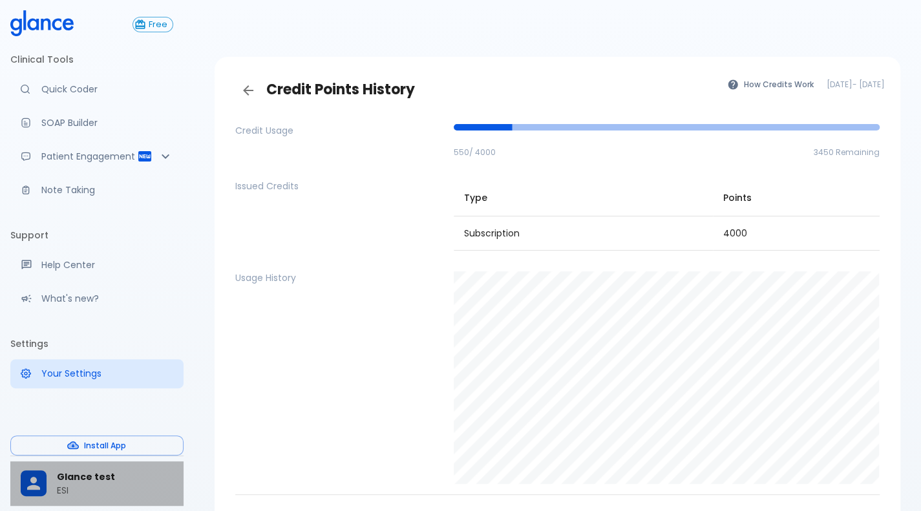
click at [39, 482] on icon at bounding box center [33, 483] width 19 height 19
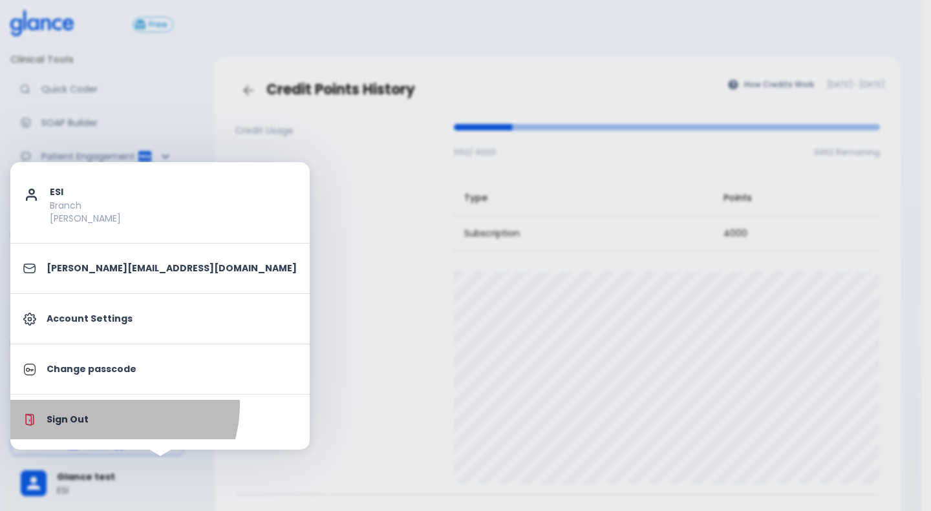
click at [105, 404] on li "Sign Out" at bounding box center [159, 419] width 299 height 39
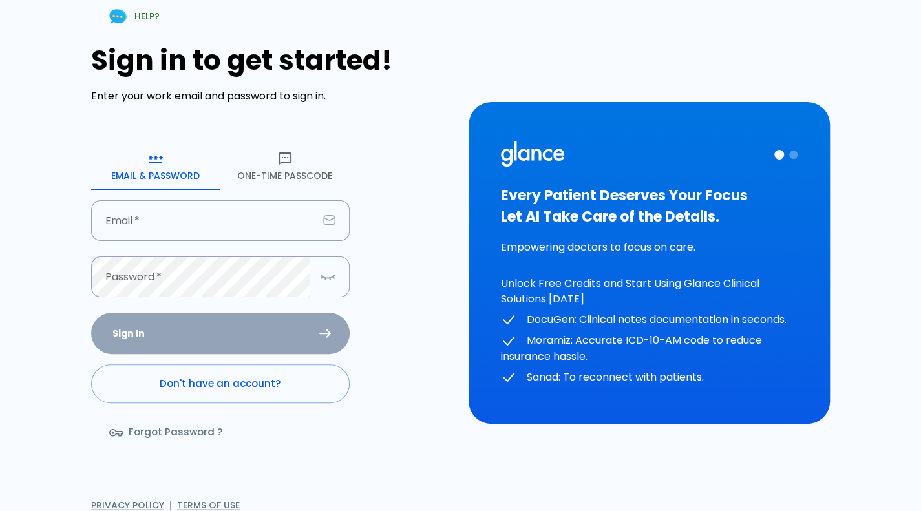
type input "[PERSON_NAME][EMAIL_ADDRESS][DOMAIN_NAME]"
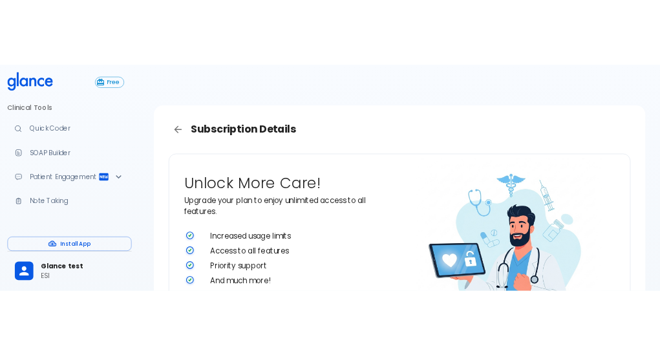
scroll to position [340, 0]
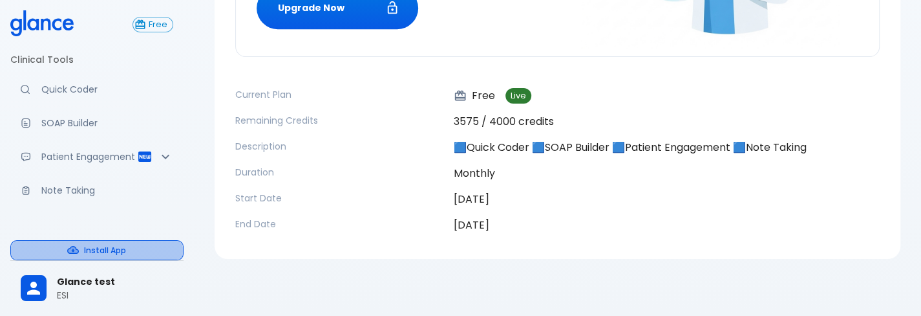
click at [107, 243] on button "Install App" at bounding box center [96, 250] width 173 height 20
